Goal: Transaction & Acquisition: Book appointment/travel/reservation

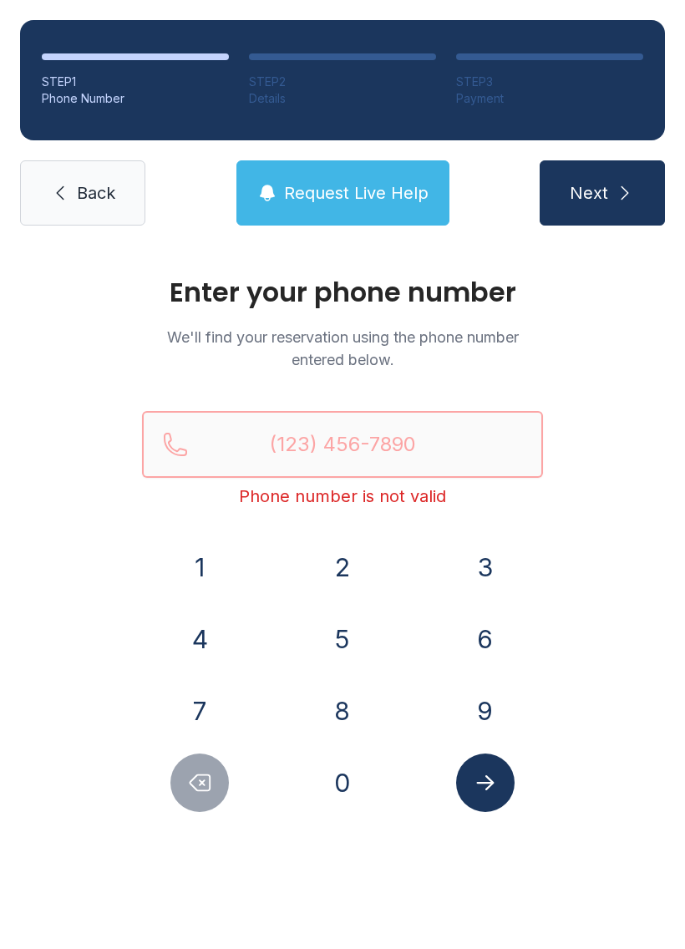
click at [321, 439] on input "Reservation phone number" at bounding box center [342, 444] width 401 height 67
type input "("
click at [605, 512] on div "Enter your phone number We'll find your reservation using the phone number ente…" at bounding box center [342, 562] width 685 height 633
click at [327, 696] on button "8" at bounding box center [342, 711] width 58 height 58
click at [214, 642] on button "4" at bounding box center [199, 639] width 58 height 58
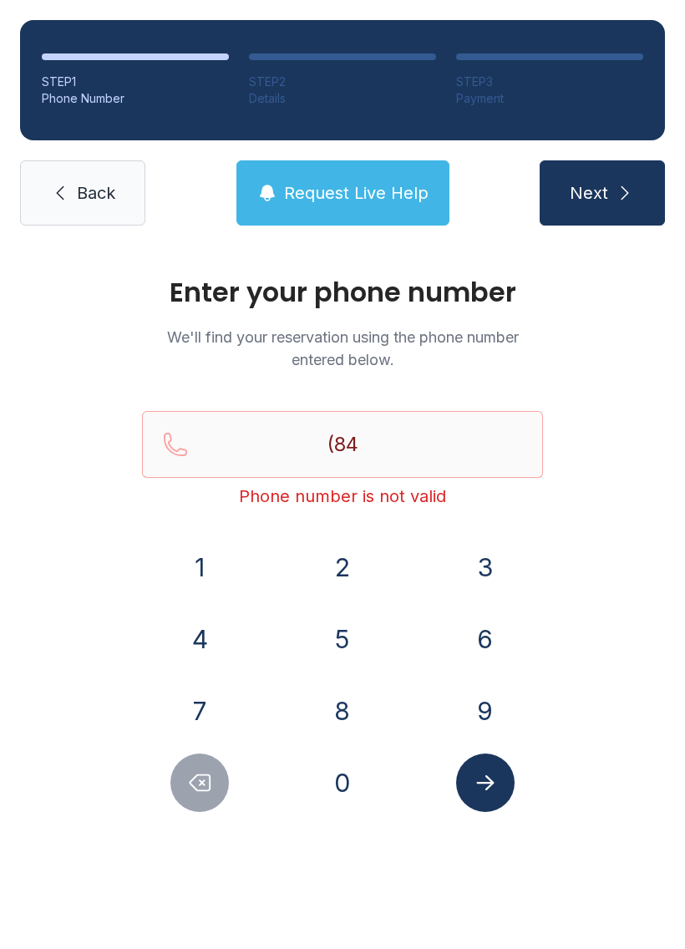
click at [475, 563] on button "3" at bounding box center [485, 567] width 58 height 58
click at [478, 581] on button "3" at bounding box center [485, 567] width 58 height 58
click at [477, 581] on button "3" at bounding box center [485, 567] width 58 height 58
click at [352, 712] on button "8" at bounding box center [342, 711] width 58 height 58
click at [342, 778] on button "0" at bounding box center [342, 783] width 58 height 58
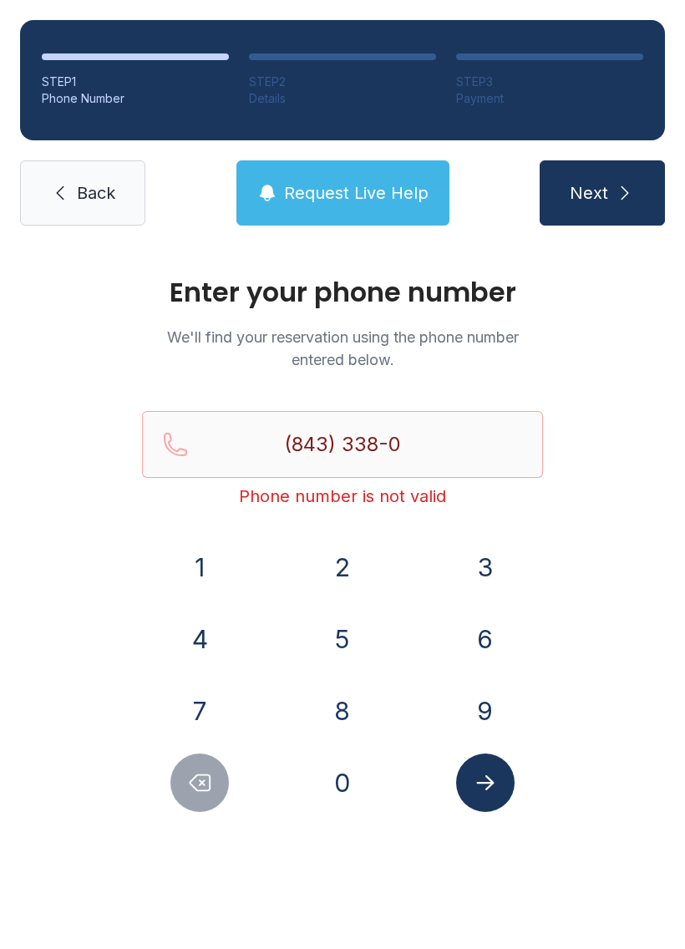
click at [225, 576] on button "1" at bounding box center [199, 567] width 58 height 58
click at [209, 634] on button "4" at bounding box center [199, 639] width 58 height 58
click at [328, 768] on button "0" at bounding box center [342, 783] width 58 height 58
type input "[PHONE_NUMBER]"
click at [512, 773] on button "Submit lookup form" at bounding box center [485, 783] width 58 height 58
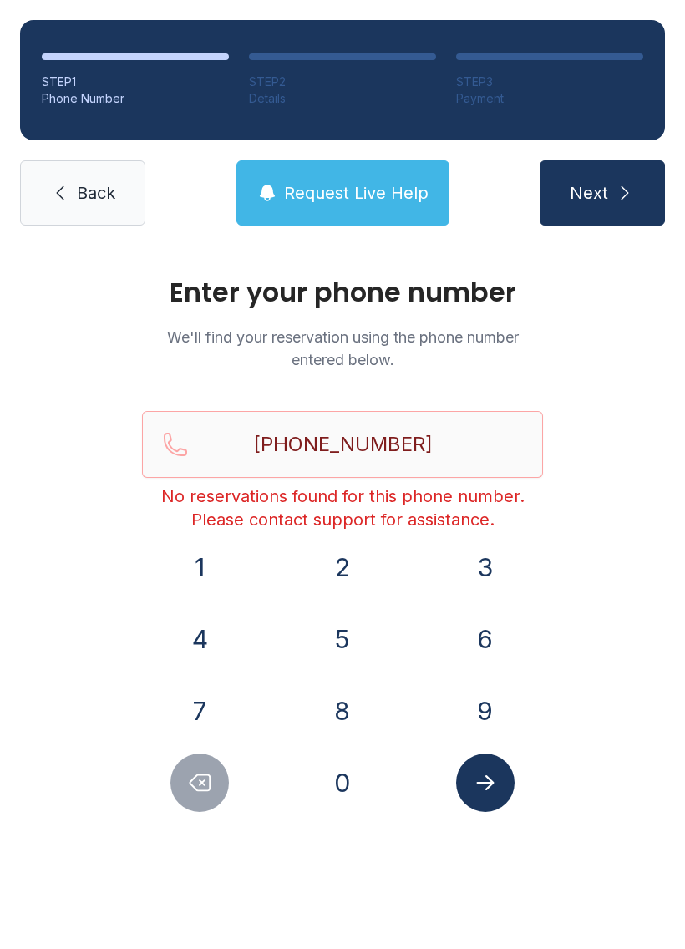
click at [94, 215] on link "Back" at bounding box center [82, 192] width 125 height 65
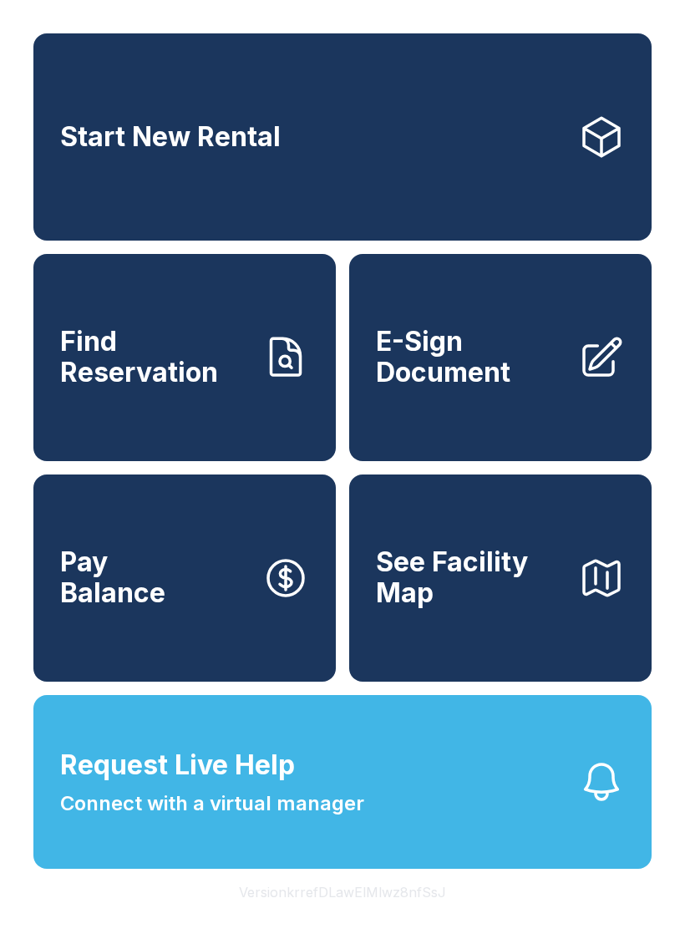
click at [324, 818] on span "Request Live Help Connect with a virtual manager" at bounding box center [212, 782] width 304 height 74
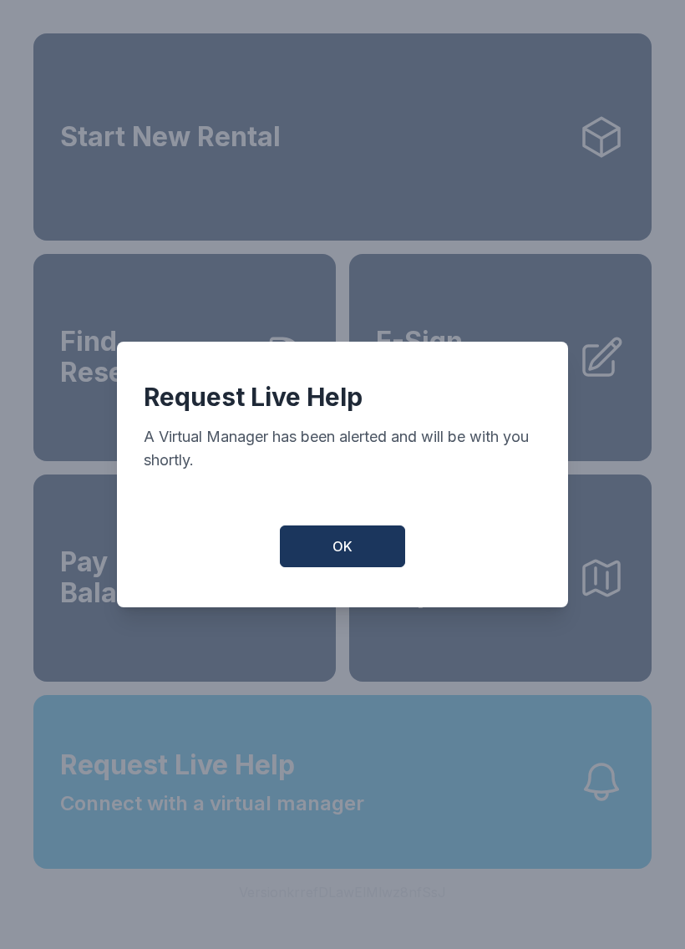
click at [363, 546] on button "OK" at bounding box center [342, 547] width 125 height 42
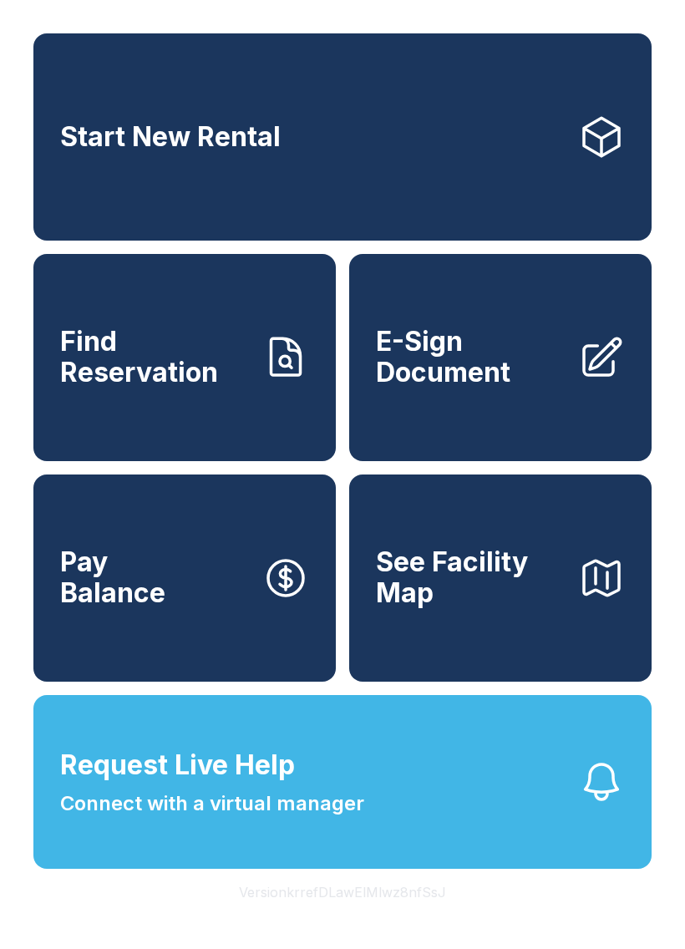
click at [504, 150] on link "Start New Rental" at bounding box center [342, 136] width 618 height 207
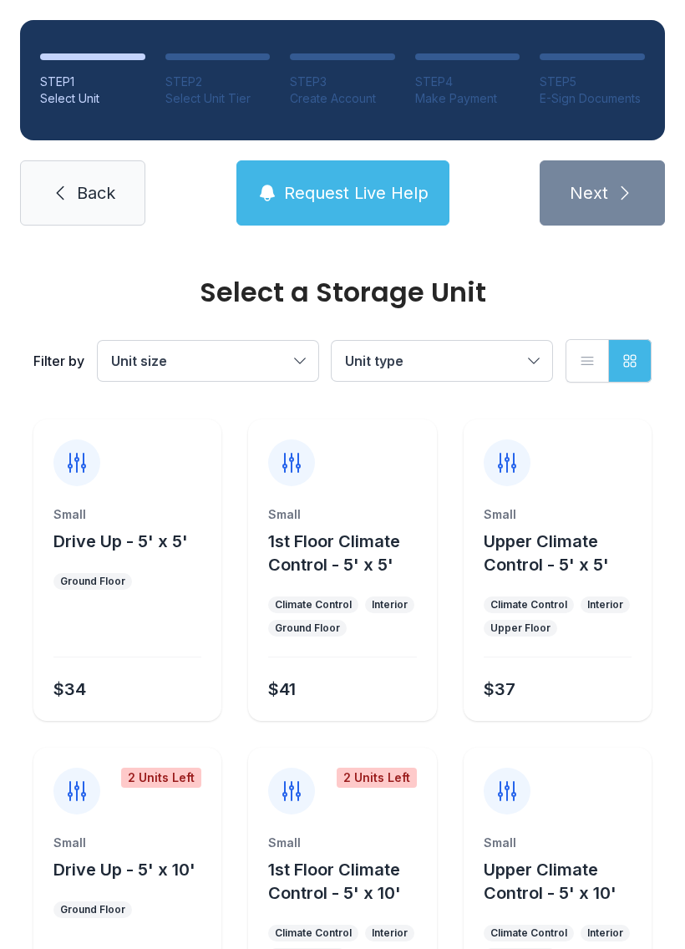
click at [103, 203] on span "Back" at bounding box center [96, 192] width 38 height 23
